Goal: Transaction & Acquisition: Download file/media

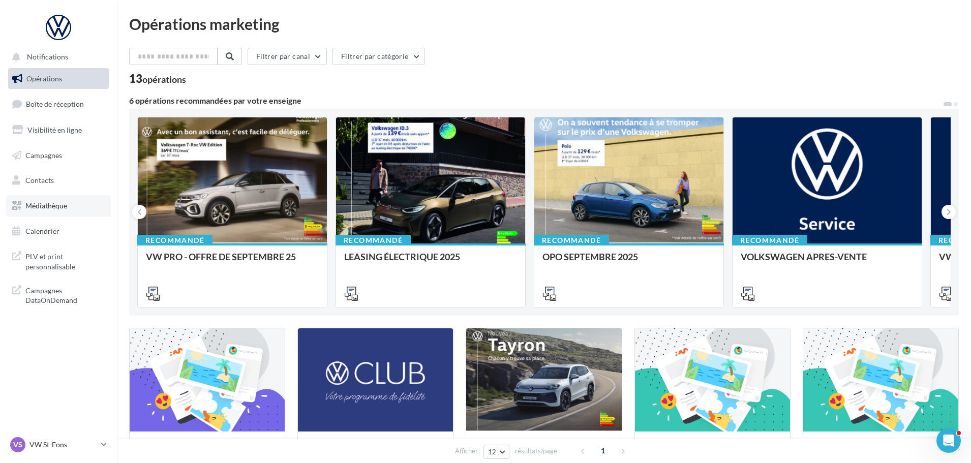
click at [49, 211] on link "Médiathèque" at bounding box center [58, 205] width 105 height 21
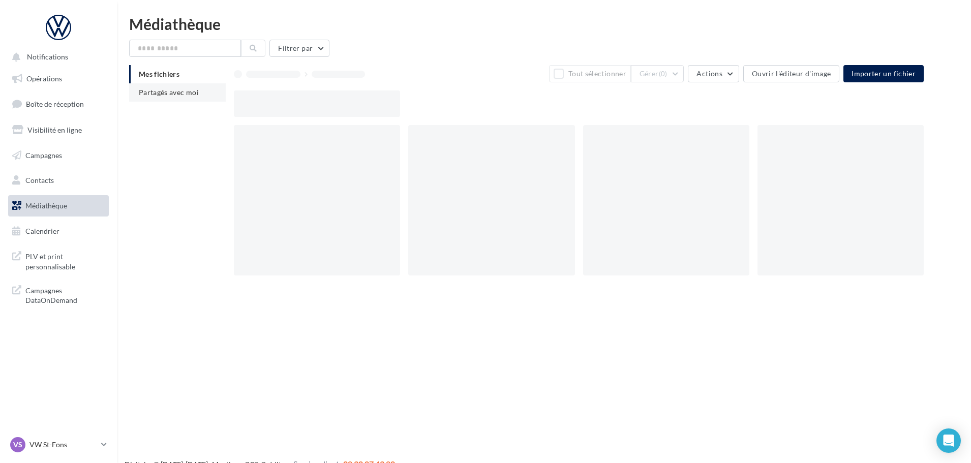
click at [157, 92] on span "Partagés avec moi" at bounding box center [169, 92] width 60 height 9
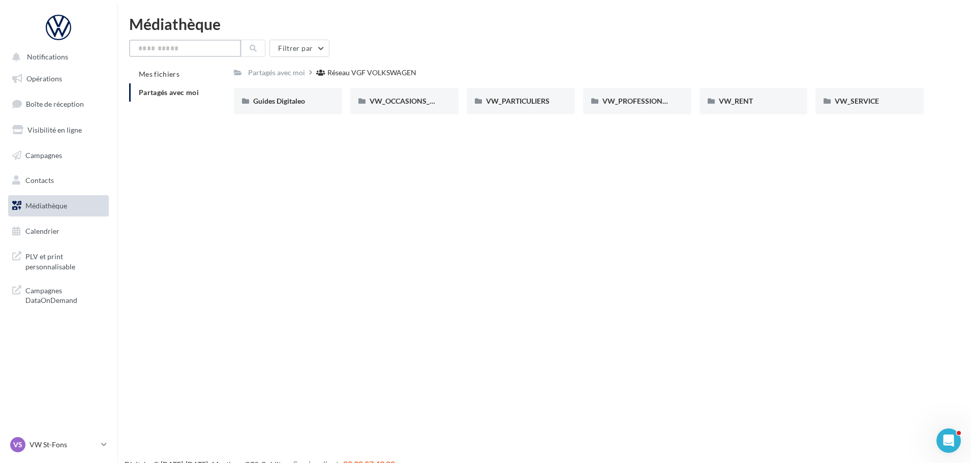
click at [191, 45] on input "text" at bounding box center [185, 48] width 112 height 17
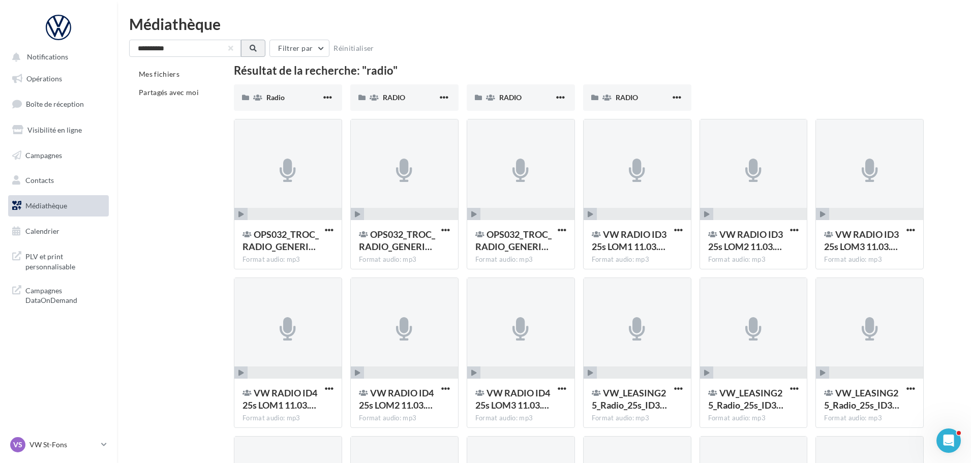
click at [252, 48] on icon at bounding box center [253, 48] width 7 height 7
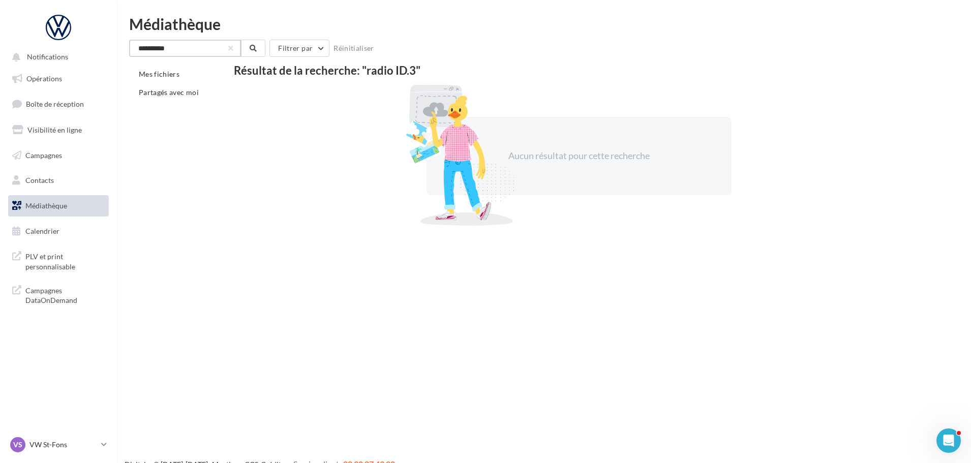
drag, startPoint x: 181, startPoint y: 47, endPoint x: -38, endPoint y: 42, distance: 219.6
click at [0, 42] on html "Voir Activer les remboursements Capital Koala Remboursements Koala activés 7 Bé…" at bounding box center [485, 231] width 971 height 463
click at [252, 53] on button at bounding box center [253, 48] width 24 height 17
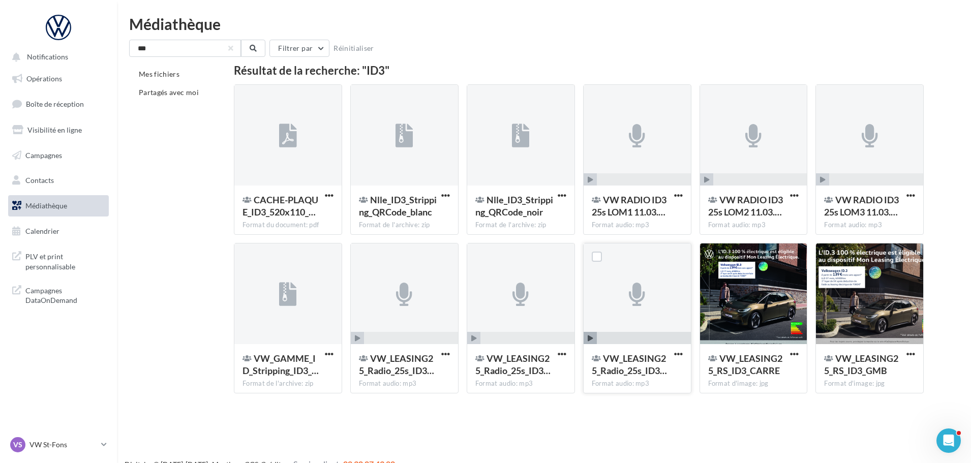
click at [591, 337] on icon "button" at bounding box center [591, 338] width 6 height 6
drag, startPoint x: 226, startPoint y: 44, endPoint x: -23, endPoint y: 26, distance: 249.2
click at [0, 26] on html "Voir Activer les remboursements Capital Koala Remboursements Koala activés 7 Bé…" at bounding box center [485, 231] width 971 height 463
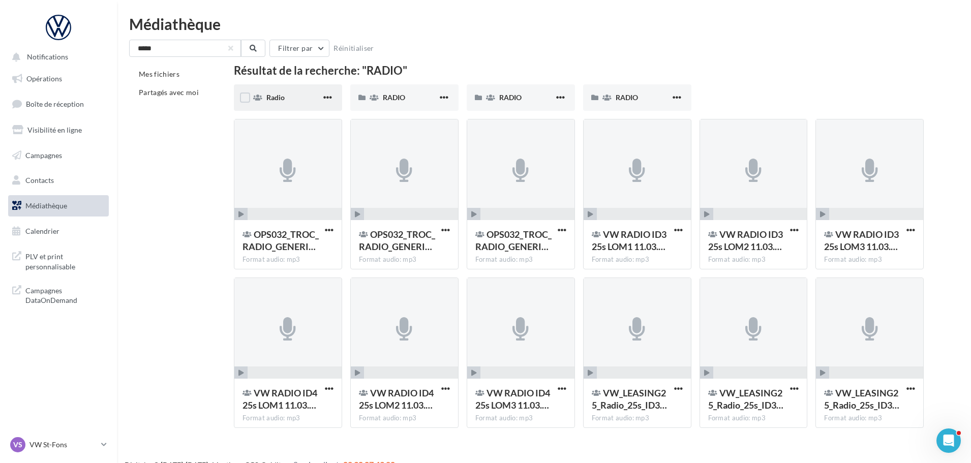
click at [268, 98] on span "Radio" at bounding box center [275, 97] width 18 height 9
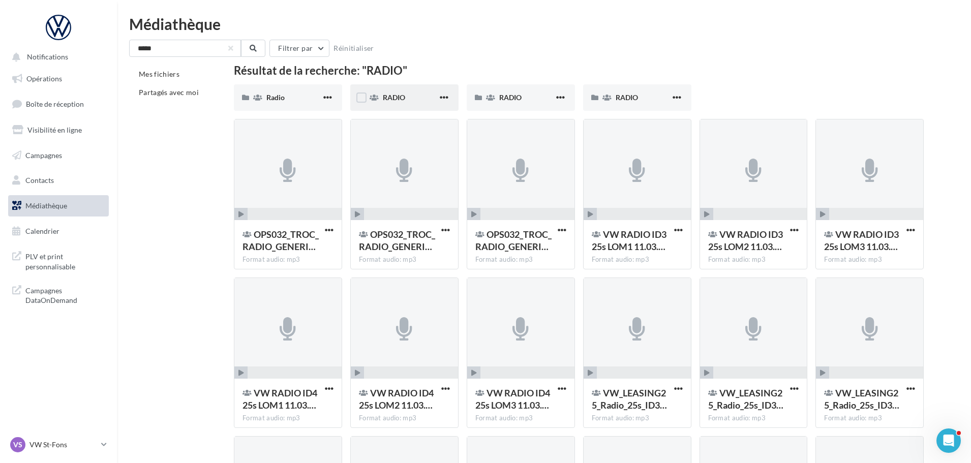
click at [404, 89] on div "RADIO" at bounding box center [404, 97] width 108 height 26
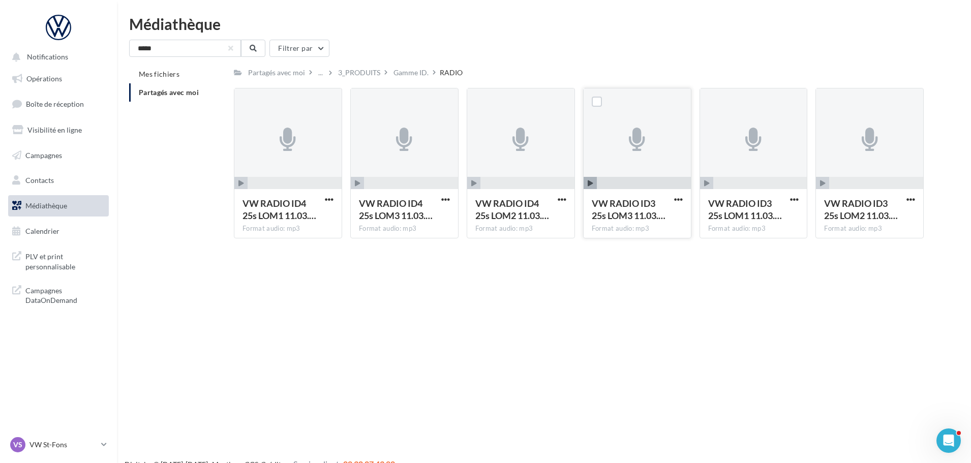
click at [587, 183] on span "button" at bounding box center [589, 183] width 13 height 13
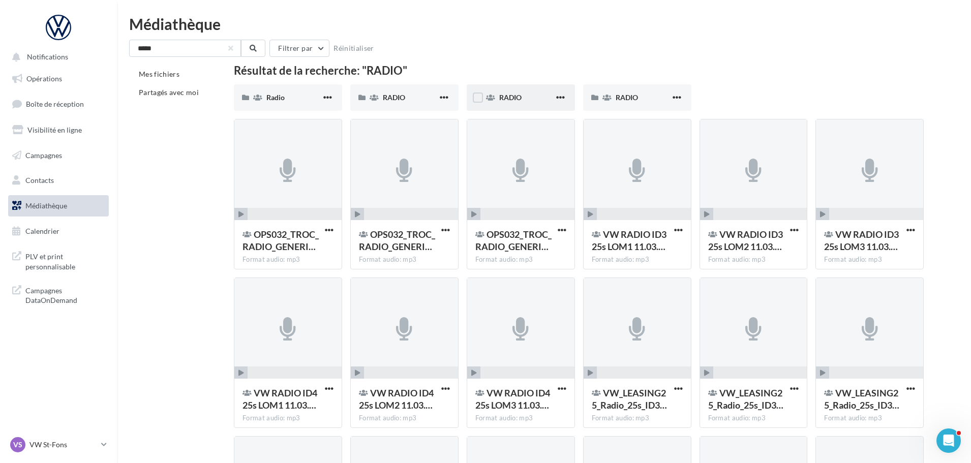
click at [498, 95] on div "RADIO" at bounding box center [521, 97] width 108 height 26
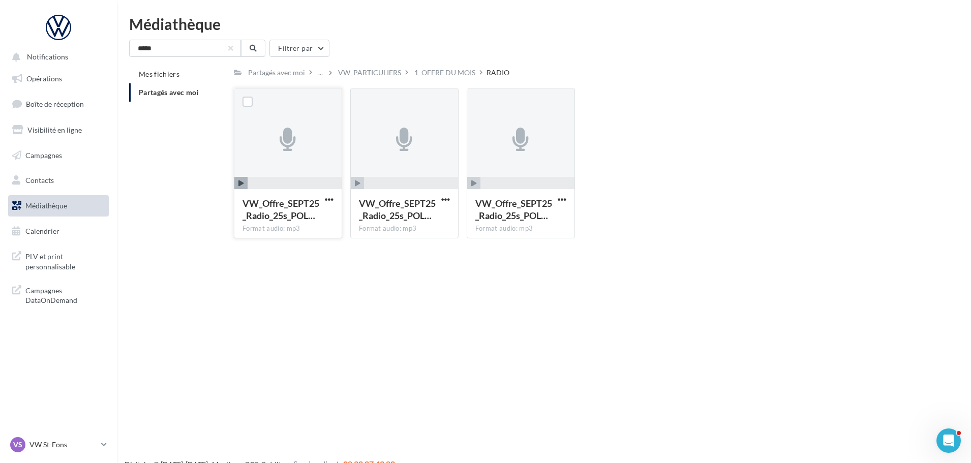
click at [329, 191] on div "VW_Offre_SEPT25_Radio_25s_POL… Format audio: mp3" at bounding box center [287, 213] width 107 height 48
click at [235, 180] on span "button" at bounding box center [240, 183] width 13 height 13
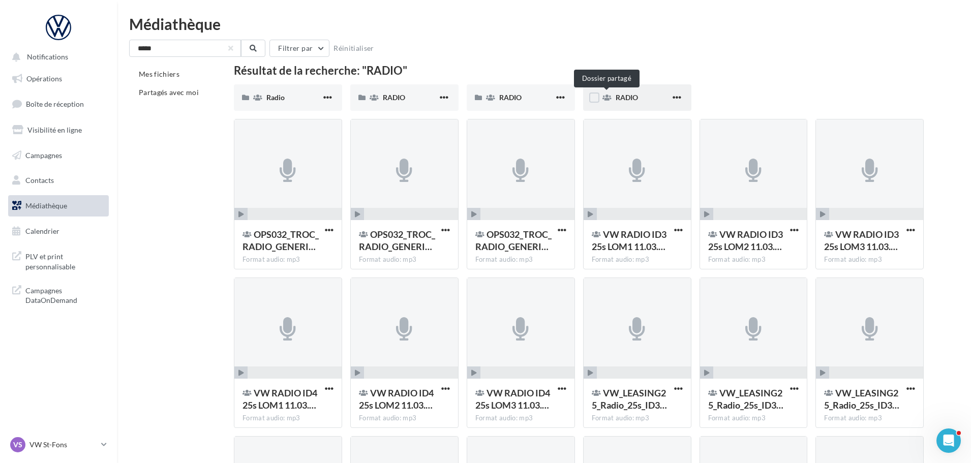
click at [611, 97] on icon at bounding box center [606, 97] width 9 height 7
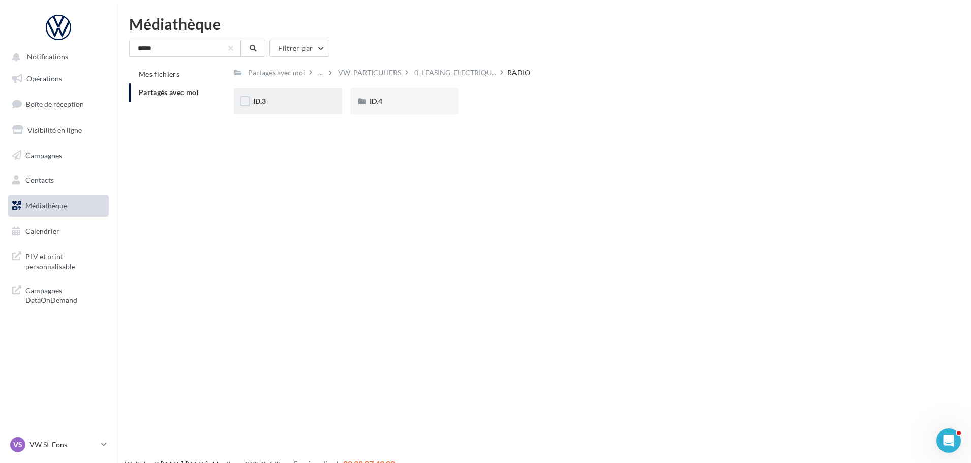
click at [286, 91] on div "ID.3" at bounding box center [288, 101] width 108 height 26
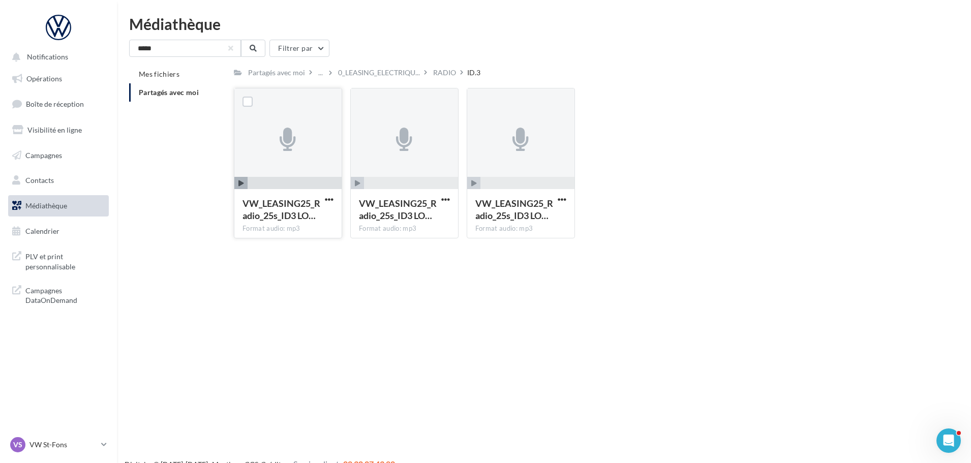
click at [243, 186] on icon "button" at bounding box center [241, 183] width 6 height 6
click at [358, 184] on icon "button" at bounding box center [358, 183] width 6 height 6
drag, startPoint x: 358, startPoint y: 184, endPoint x: 460, endPoint y: 195, distance: 103.3
click at [357, 184] on icon "button" at bounding box center [358, 183] width 6 height 6
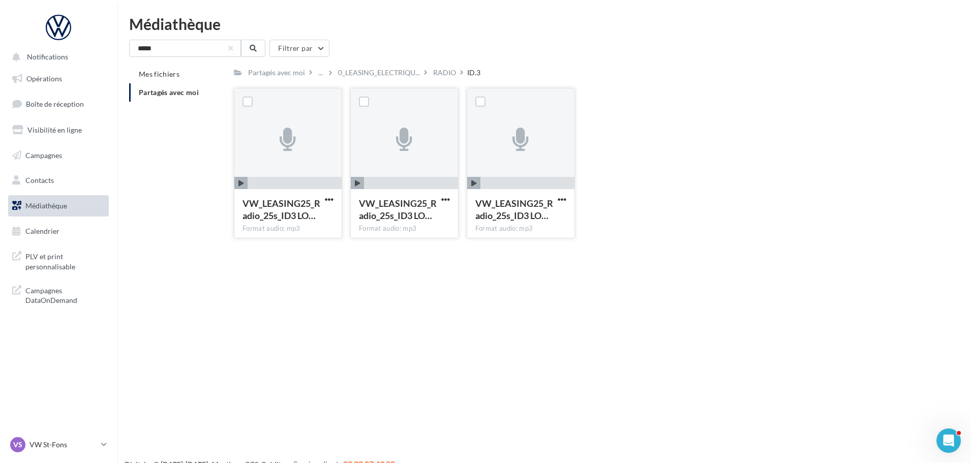
click at [473, 179] on span "button" at bounding box center [473, 183] width 13 height 13
drag, startPoint x: 474, startPoint y: 179, endPoint x: 463, endPoint y: 193, distance: 17.0
click at [474, 180] on span "button" at bounding box center [473, 183] width 13 height 13
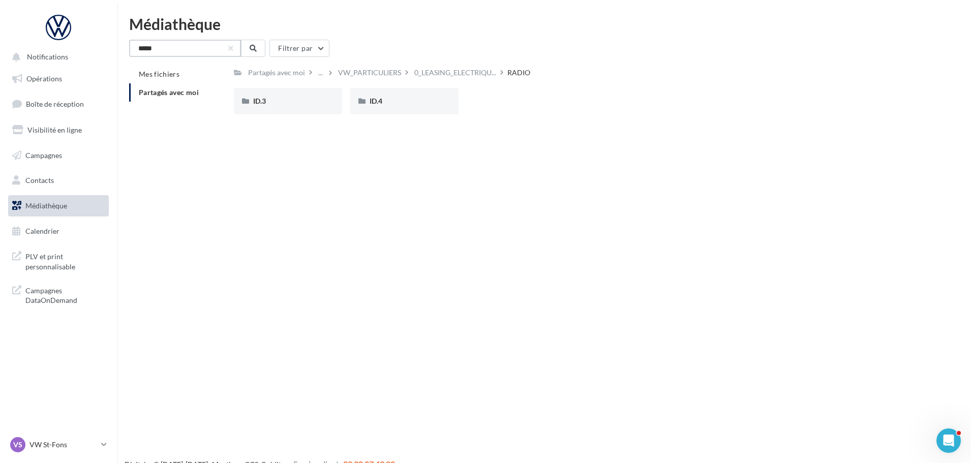
drag, startPoint x: 166, startPoint y: 50, endPoint x: 89, endPoint y: 46, distance: 76.8
click at [102, 47] on div "Notifications Opérations Boîte de réception Visibilité en ligne Campagnes Conta…" at bounding box center [485, 247] width 971 height 463
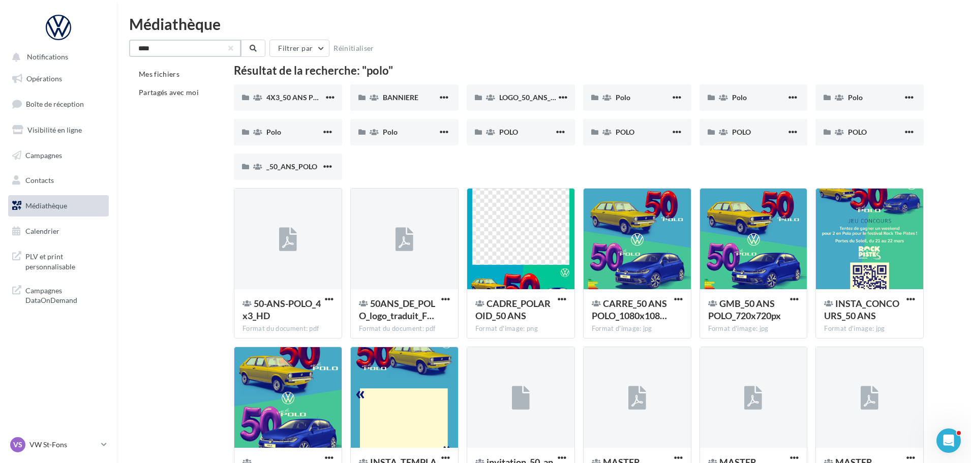
drag, startPoint x: 142, startPoint y: 50, endPoint x: 132, endPoint y: 52, distance: 9.9
click at [138, 52] on input "****" at bounding box center [185, 48] width 112 height 17
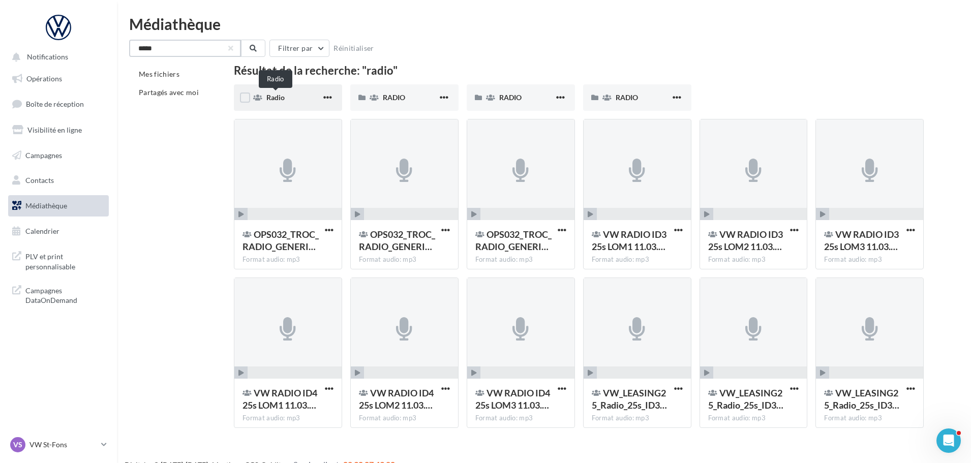
type input "*****"
click at [274, 97] on span "Radio" at bounding box center [275, 97] width 18 height 9
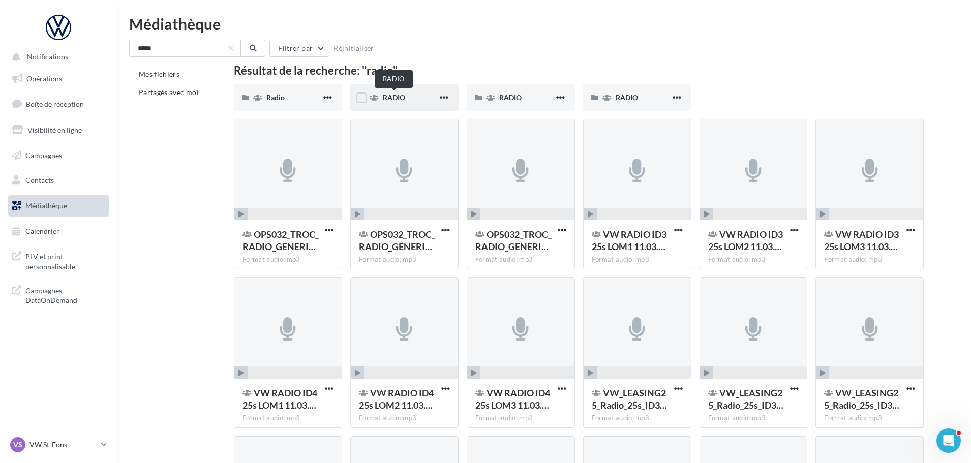
click at [389, 98] on span "RADIO" at bounding box center [394, 97] width 22 height 9
click at [498, 95] on div "RADIO" at bounding box center [521, 97] width 108 height 26
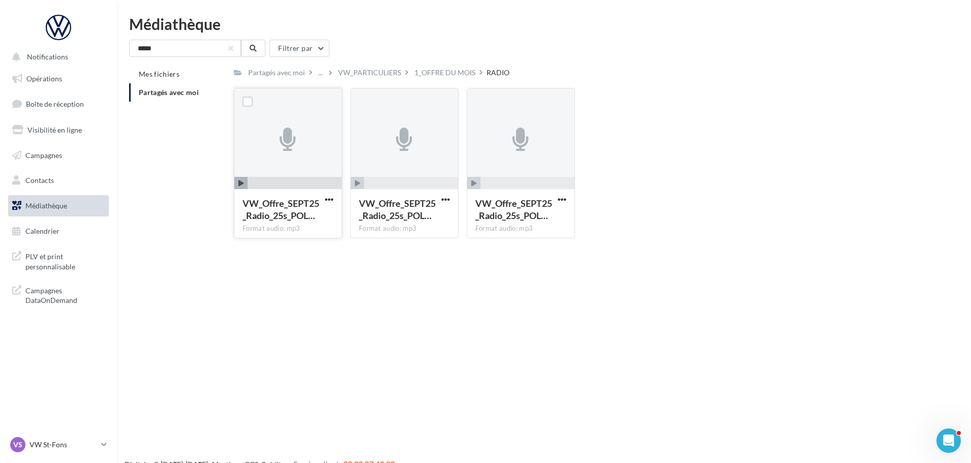
click at [241, 186] on icon "button" at bounding box center [241, 183] width 6 height 6
click at [331, 199] on span "button" at bounding box center [329, 199] width 9 height 9
click at [306, 225] on button "Télécharger" at bounding box center [285, 219] width 102 height 26
click at [439, 199] on button "button" at bounding box center [445, 200] width 13 height 10
click at [421, 220] on button "Télécharger" at bounding box center [401, 219] width 102 height 26
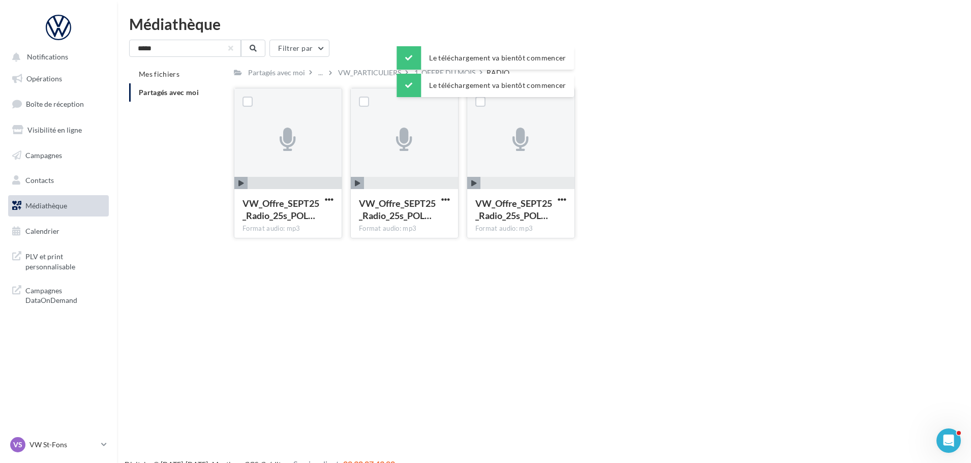
drag, startPoint x: 559, startPoint y: 196, endPoint x: 559, endPoint y: 205, distance: 8.6
click at [559, 197] on span "button" at bounding box center [562, 199] width 9 height 9
click at [520, 222] on button "Télécharger" at bounding box center [518, 219] width 102 height 26
click at [45, 207] on span "Médiathèque" at bounding box center [46, 205] width 42 height 9
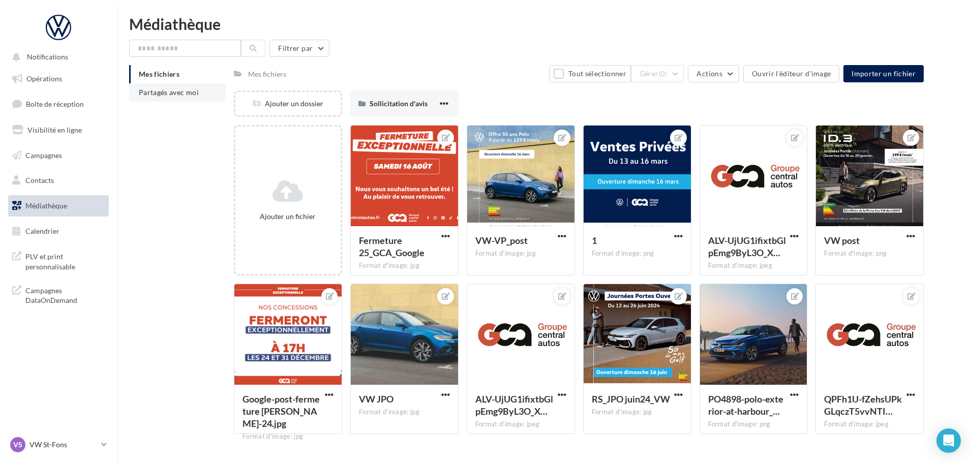
click at [176, 95] on span "Partagés avec moi" at bounding box center [169, 92] width 60 height 9
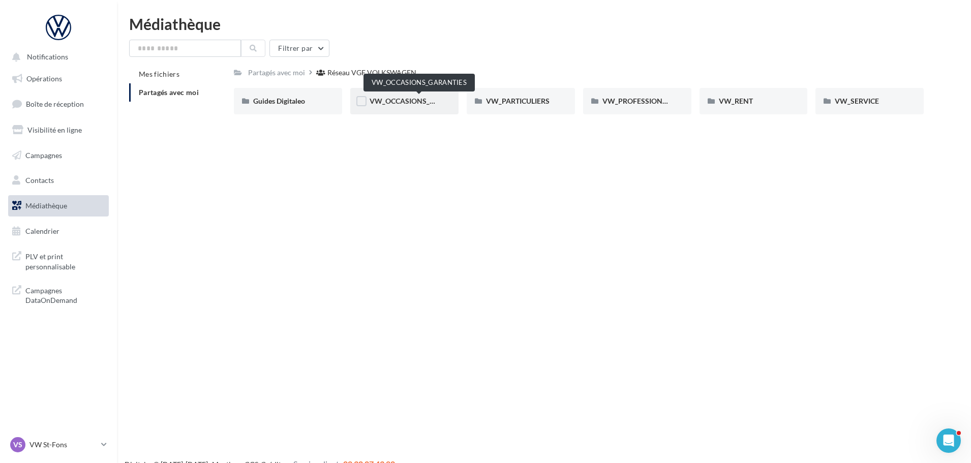
click at [399, 97] on span "VW_OCCASIONS_GARANTIES" at bounding box center [420, 101] width 100 height 9
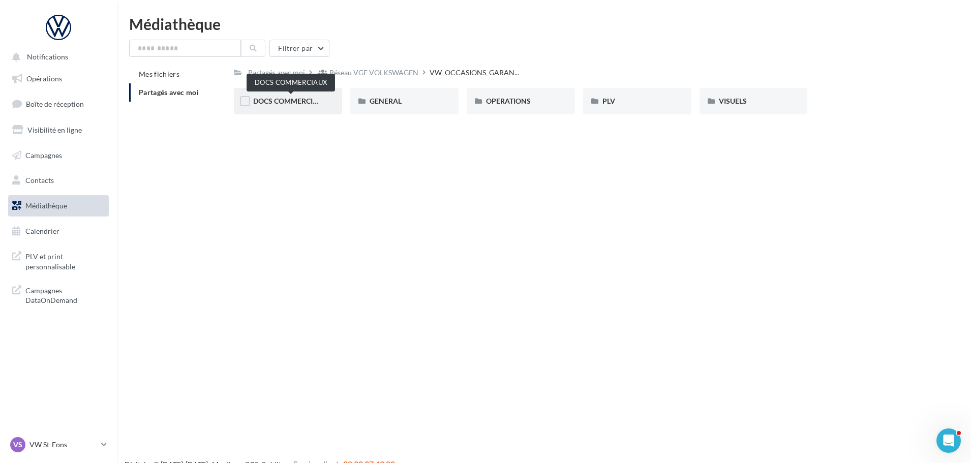
click at [306, 100] on span "DOCS COMMERCIAUX" at bounding box center [290, 101] width 75 height 9
click at [282, 103] on span "90 PTS DE CONTRÔLE" at bounding box center [289, 101] width 72 height 9
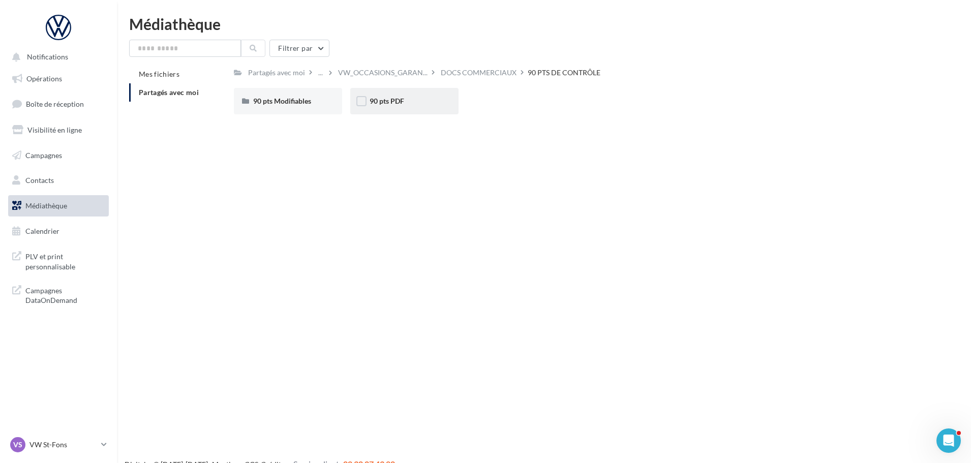
click at [355, 103] on div "90 pts PDF" at bounding box center [404, 101] width 108 height 26
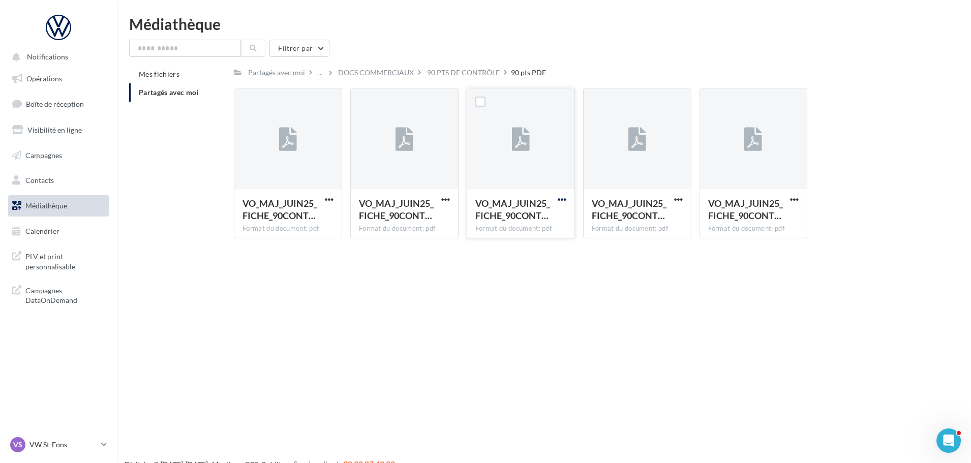
click at [565, 197] on span "button" at bounding box center [562, 199] width 9 height 9
click at [519, 219] on button "Télécharger" at bounding box center [518, 219] width 102 height 26
click at [328, 199] on span "button" at bounding box center [329, 199] width 9 height 9
click at [302, 212] on button "Télécharger" at bounding box center [285, 219] width 102 height 26
click at [679, 199] on span "button" at bounding box center [678, 199] width 9 height 9
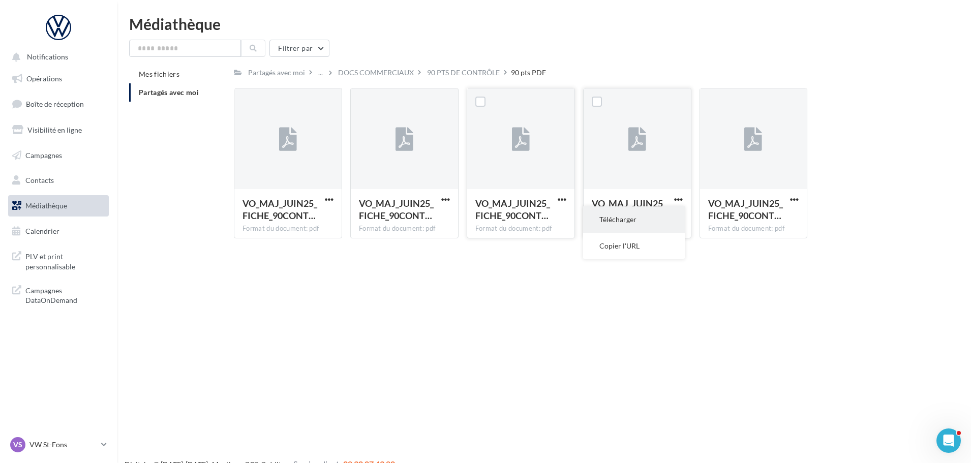
click at [619, 214] on button "Télécharger" at bounding box center [634, 219] width 102 height 26
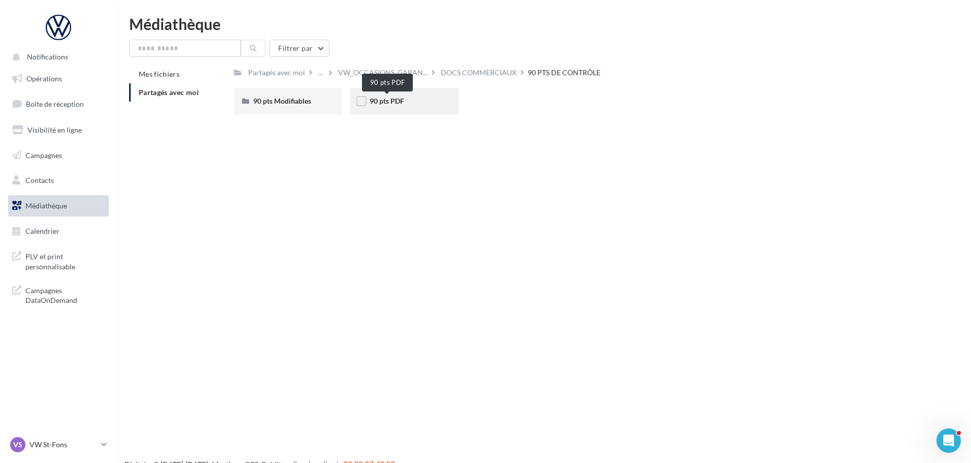
click at [379, 102] on span "90 pts PDF" at bounding box center [387, 101] width 35 height 9
click at [283, 102] on span "90 pts Modifiables" at bounding box center [282, 101] width 58 height 9
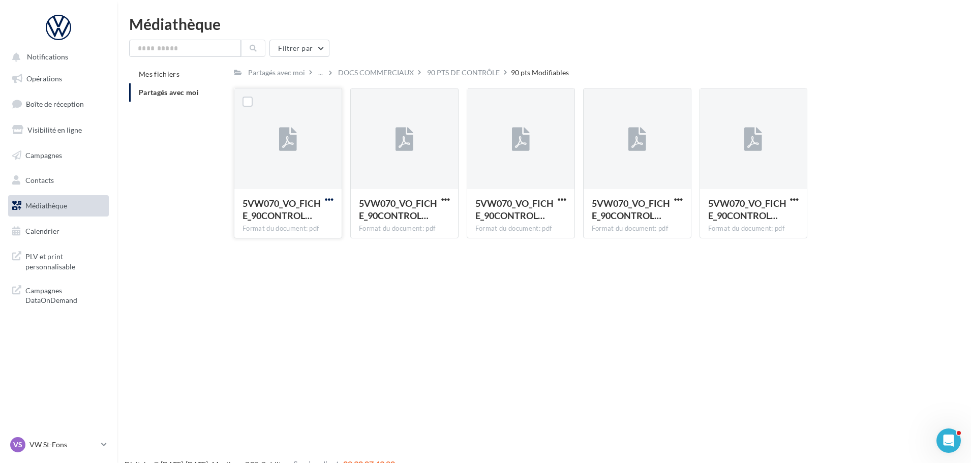
click at [327, 200] on span "button" at bounding box center [329, 199] width 9 height 9
click at [287, 219] on button "Télécharger" at bounding box center [285, 219] width 102 height 26
